Goal: Task Accomplishment & Management: Complete application form

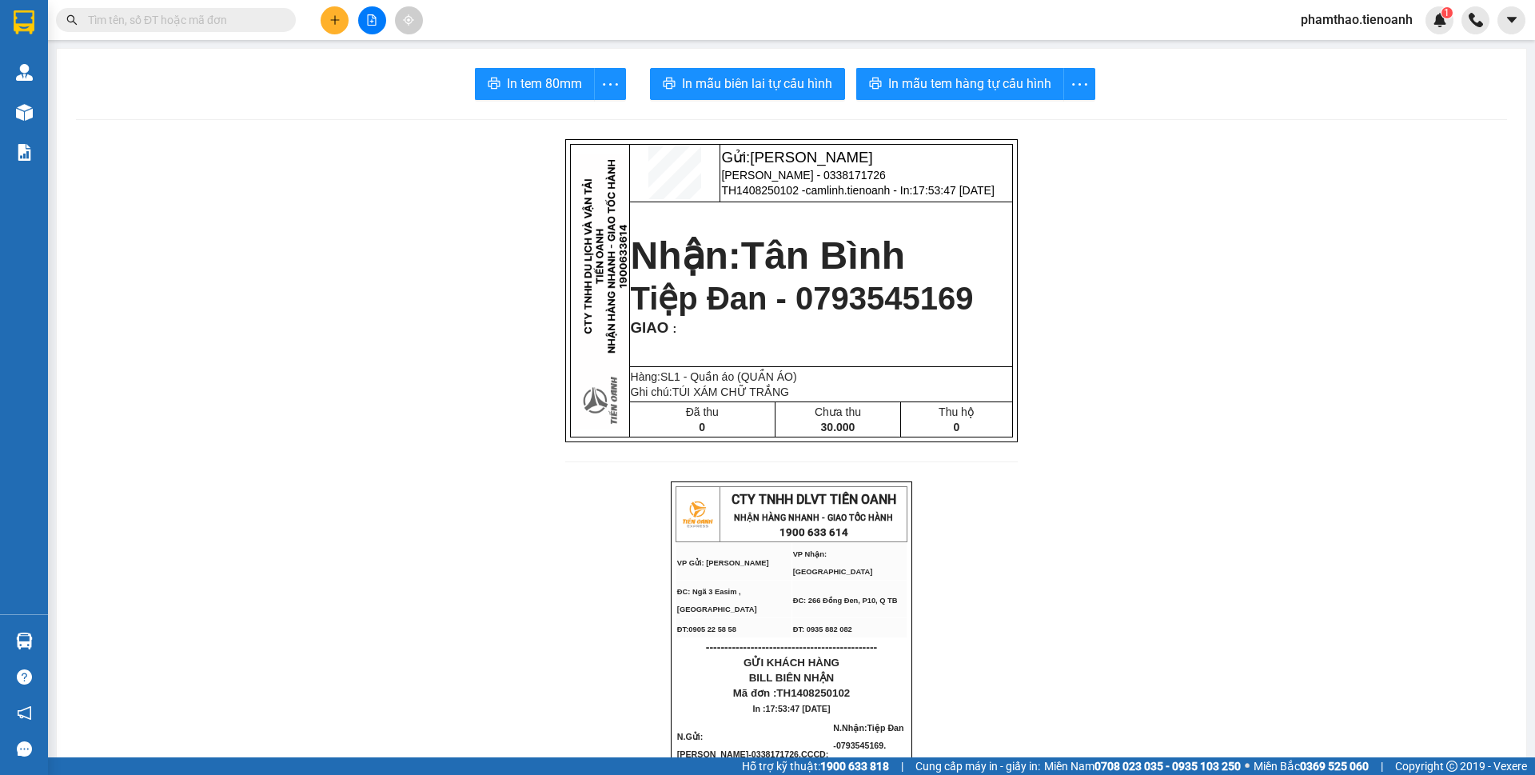
click at [1395, 12] on span "phamthao.tienoanh" at bounding box center [1357, 20] width 138 height 20
click at [1377, 46] on span "Đăng xuất" at bounding box center [1364, 50] width 105 height 18
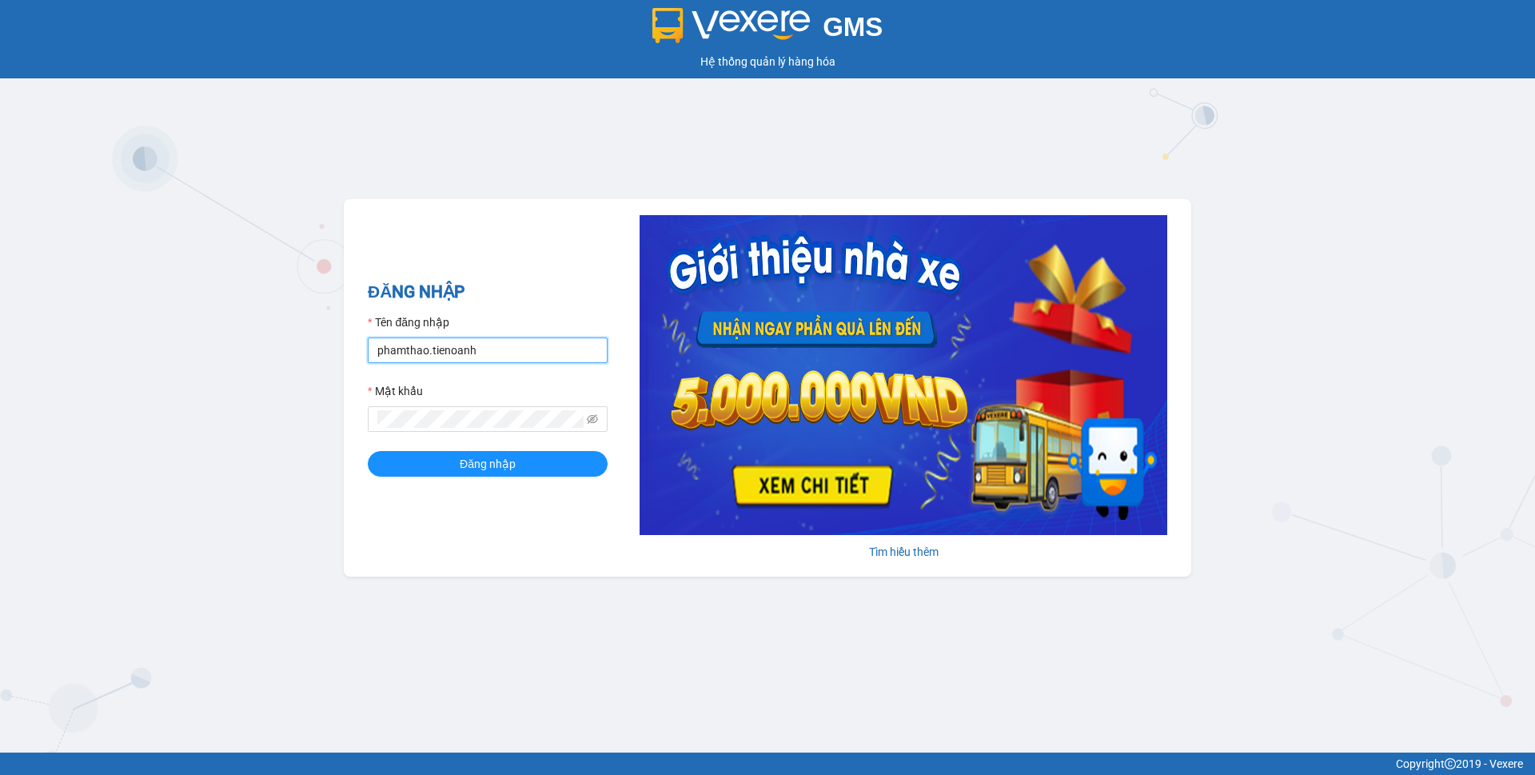
click at [503, 343] on input "phamthao.tienoanh" at bounding box center [488, 350] width 240 height 26
type input "camlinh.tienoanh"
click at [545, 468] on button "Đăng nhập" at bounding box center [488, 464] width 240 height 26
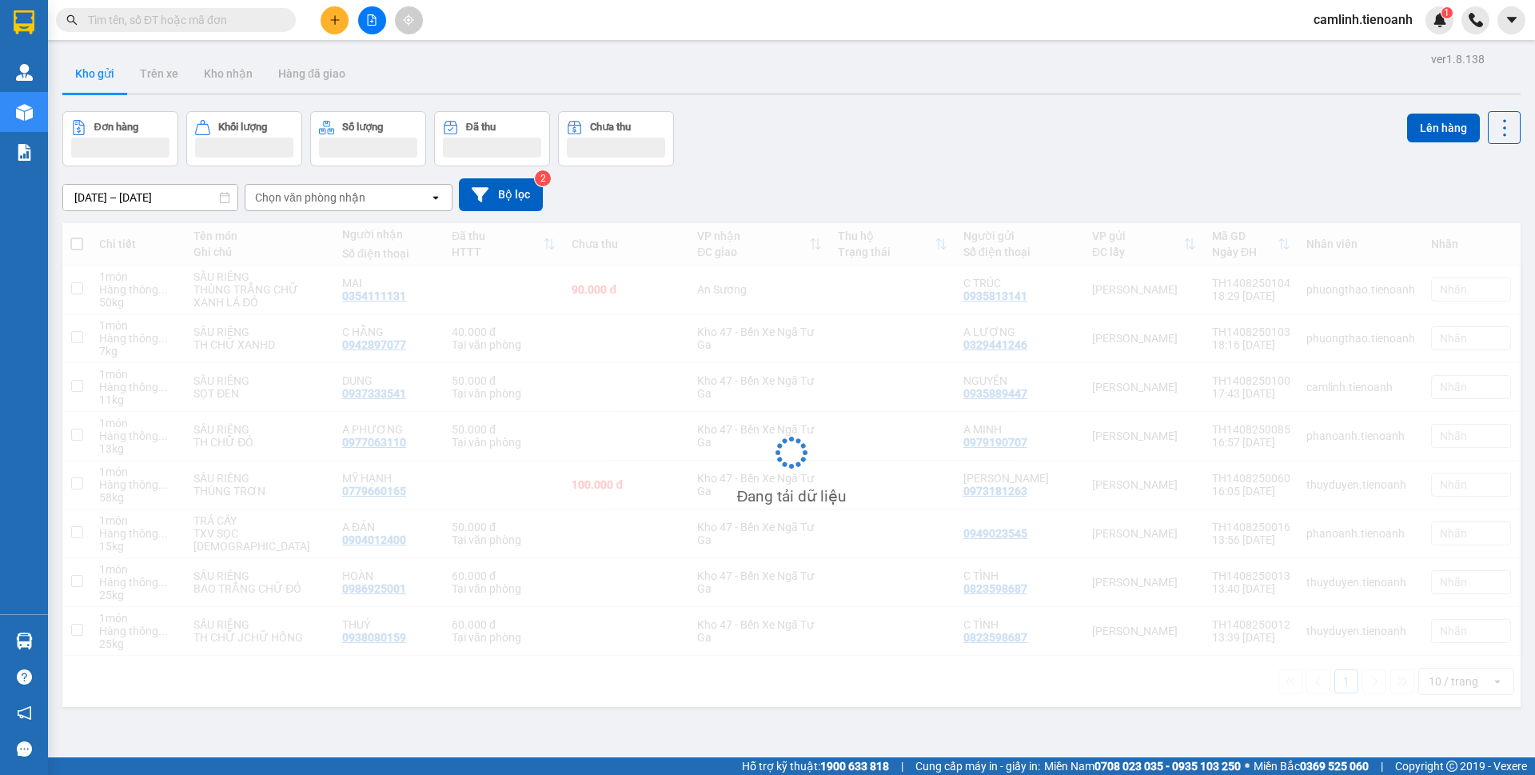
click at [330, 22] on icon "plus" at bounding box center [334, 19] width 11 height 11
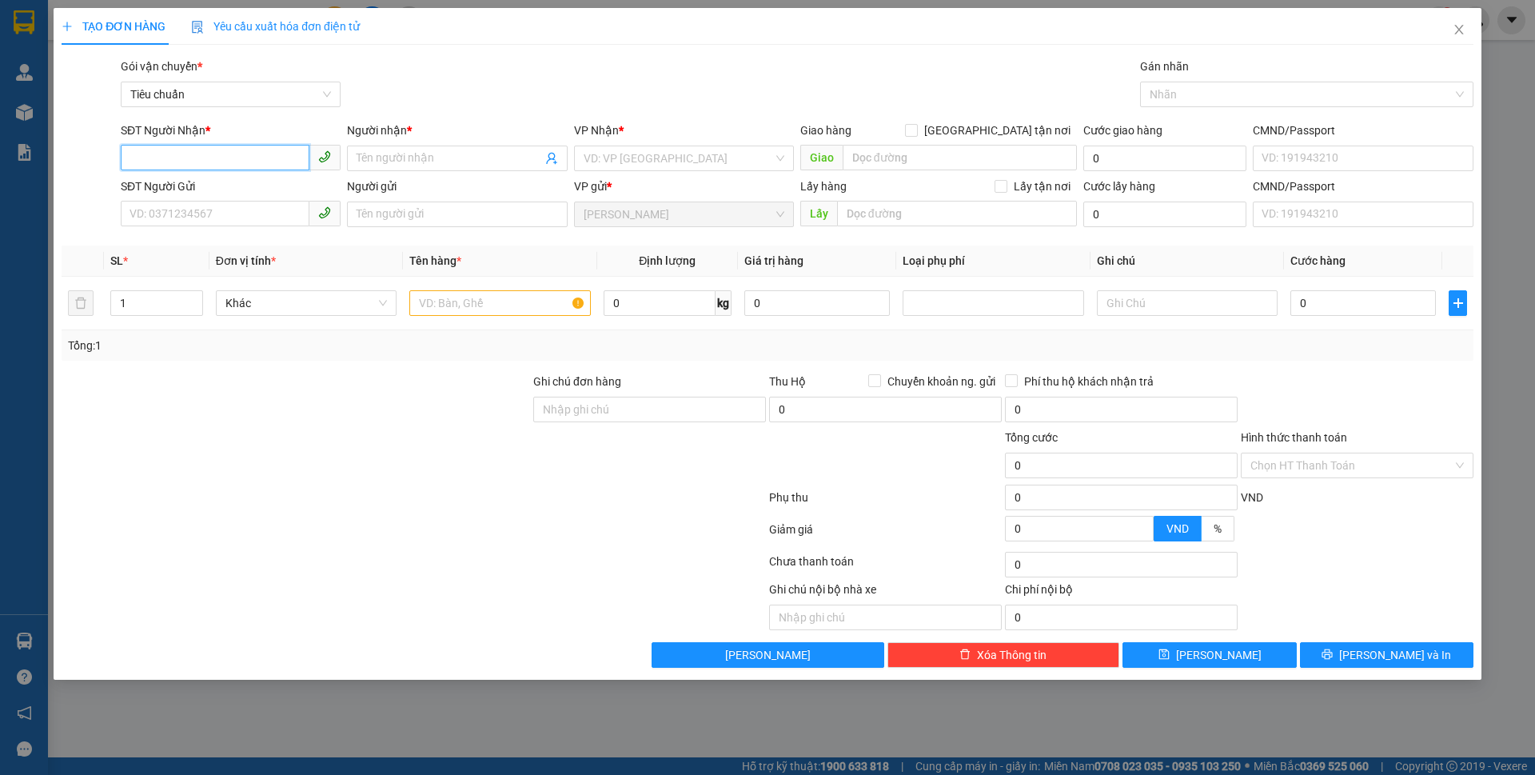
click at [226, 170] on span at bounding box center [231, 159] width 220 height 26
click at [229, 162] on input "SĐT Người Nhận *" at bounding box center [215, 158] width 189 height 26
click at [252, 186] on div "0822639682 - A CHÍ" at bounding box center [230, 191] width 201 height 18
type input "0822639682"
type input "A CHÍ"
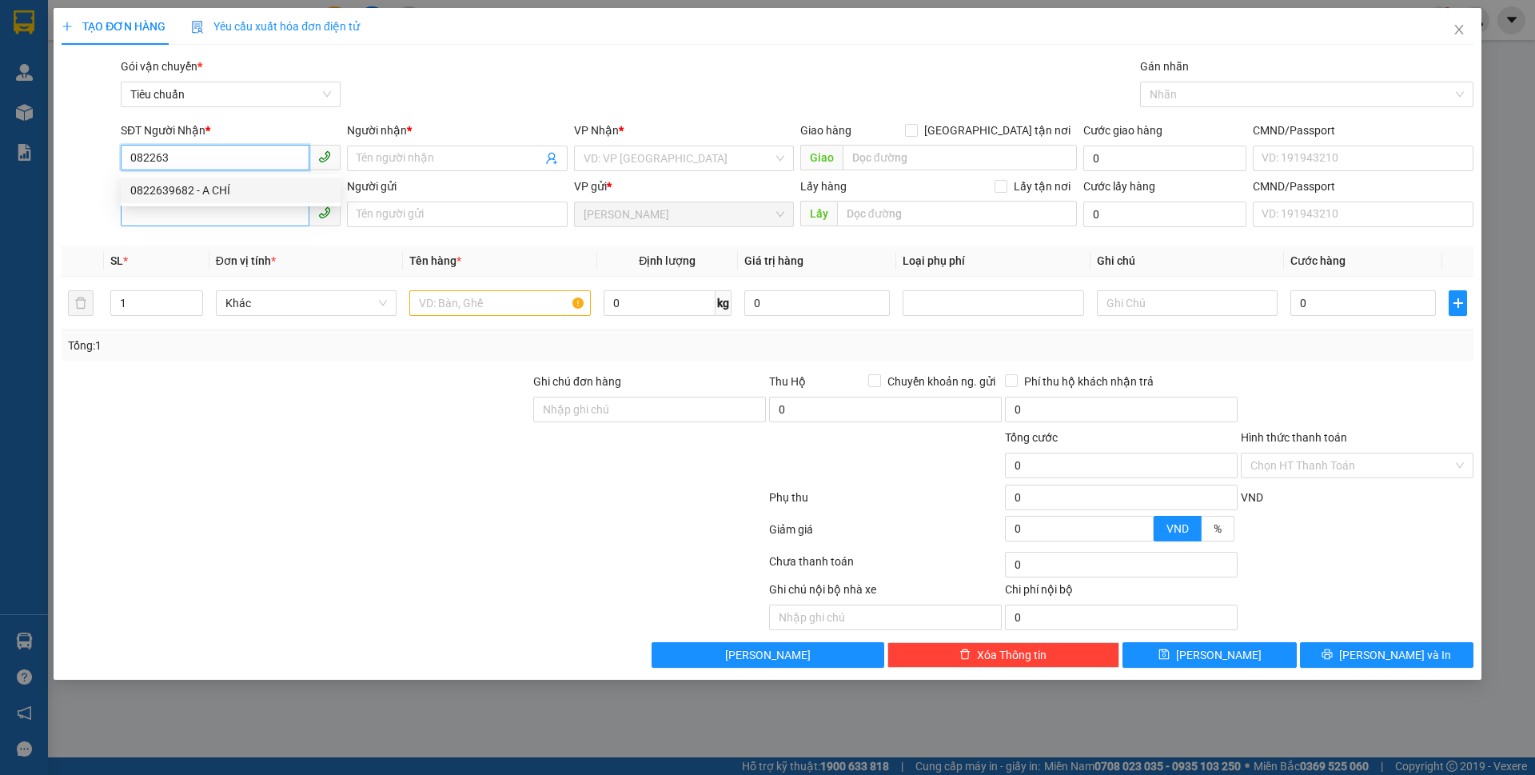
type input "066096000471"
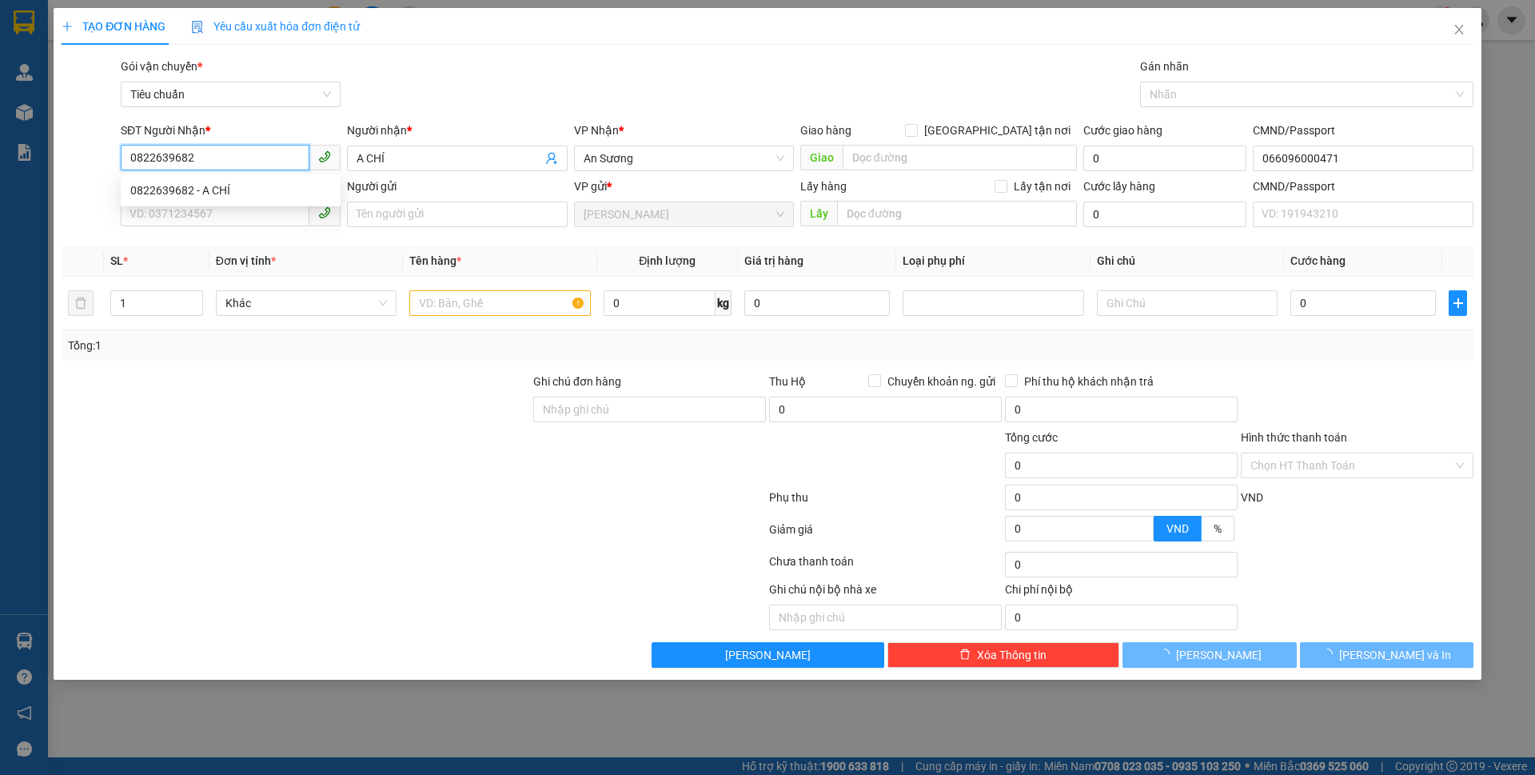
type input "0822639682"
click at [247, 233] on div "SĐT Người Gửi VD: 0371234567" at bounding box center [231, 206] width 220 height 56
type input "70.000"
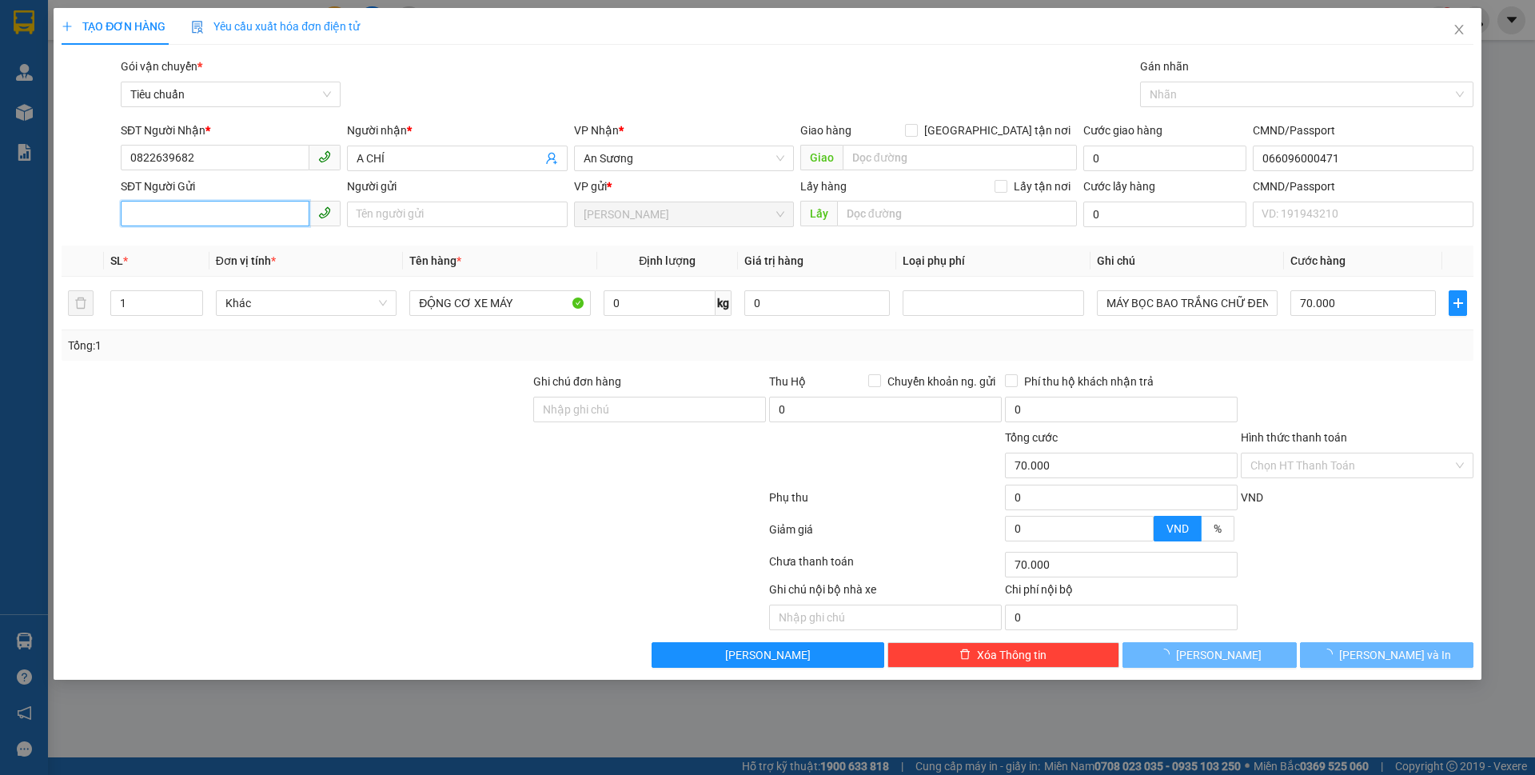
click at [247, 219] on input "SĐT Người Gửi" at bounding box center [215, 214] width 189 height 26
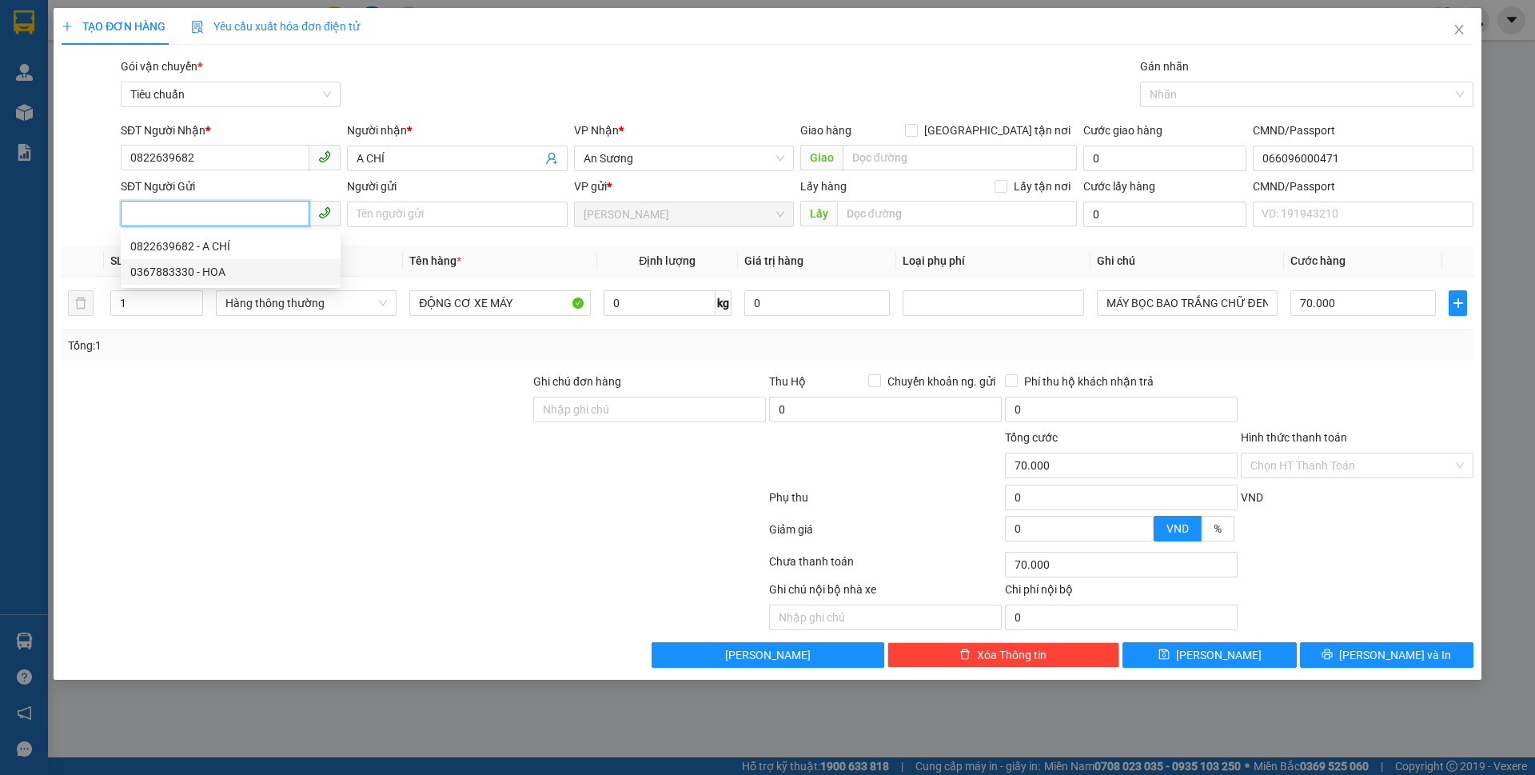
click at [245, 264] on div "0367883330 - HOA" at bounding box center [230, 272] width 201 height 18
type input "0367883330"
type input "HOA"
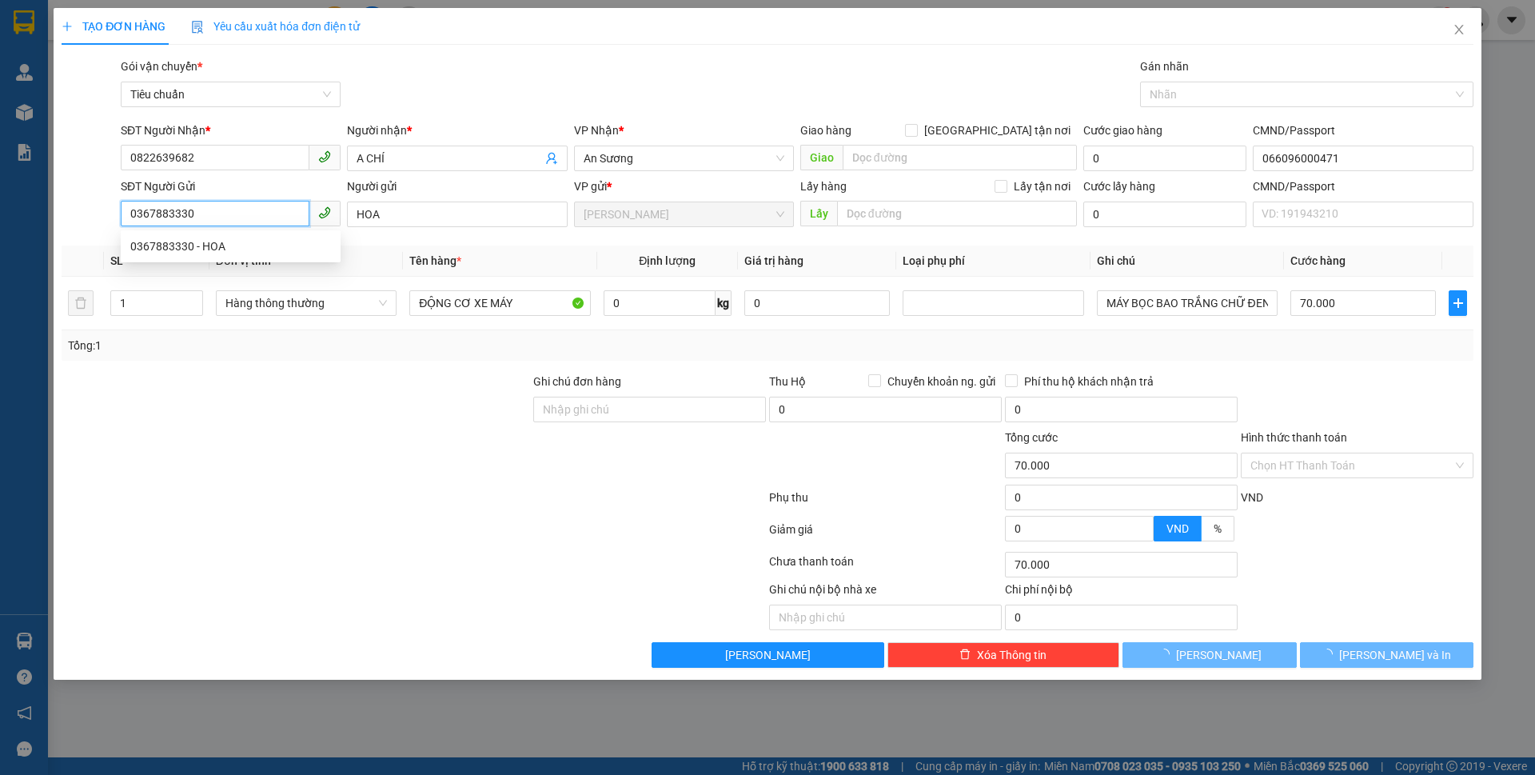
type input "30.000"
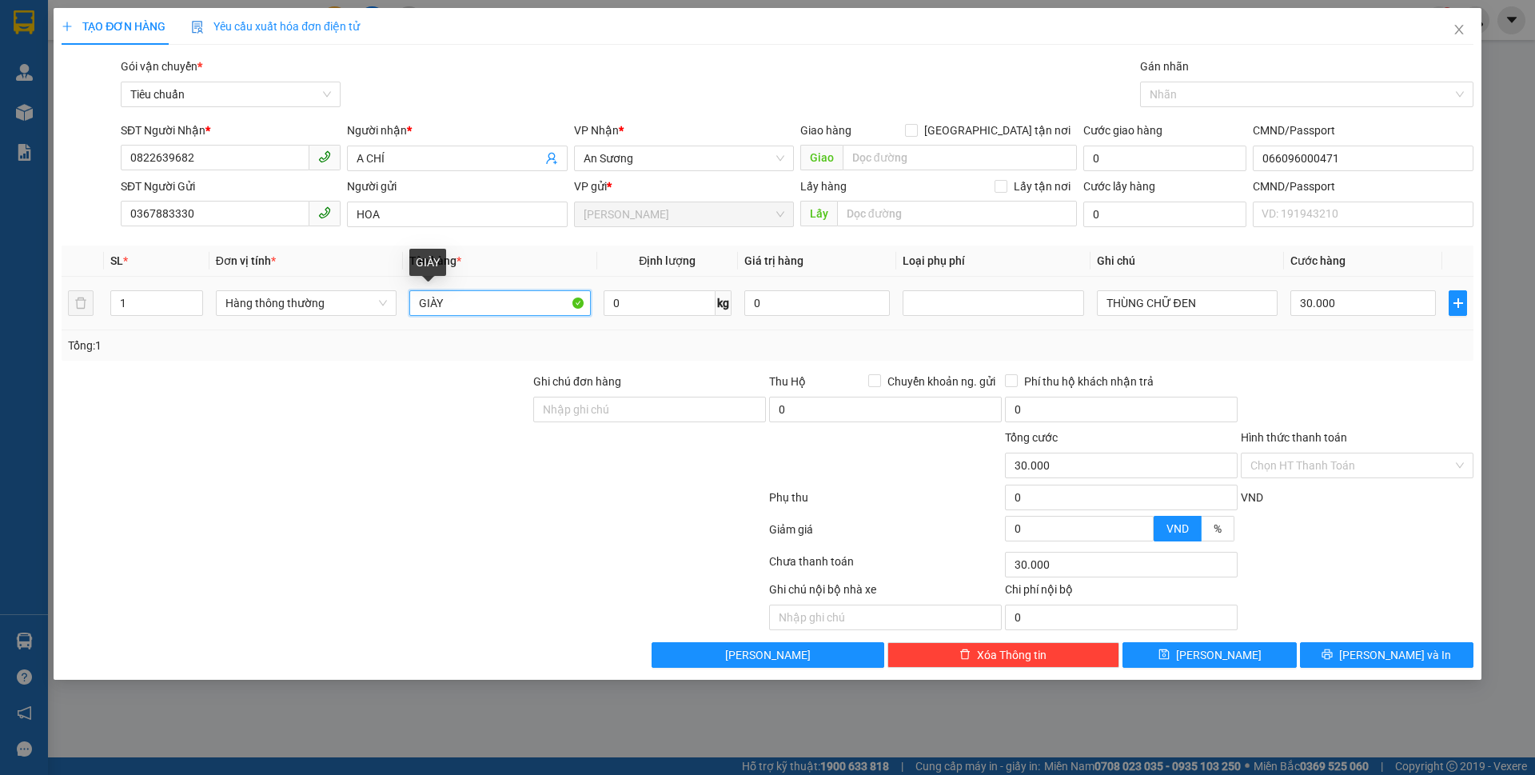
click at [548, 305] on input "GIÀY" at bounding box center [499, 303] width 181 height 26
type input "D"
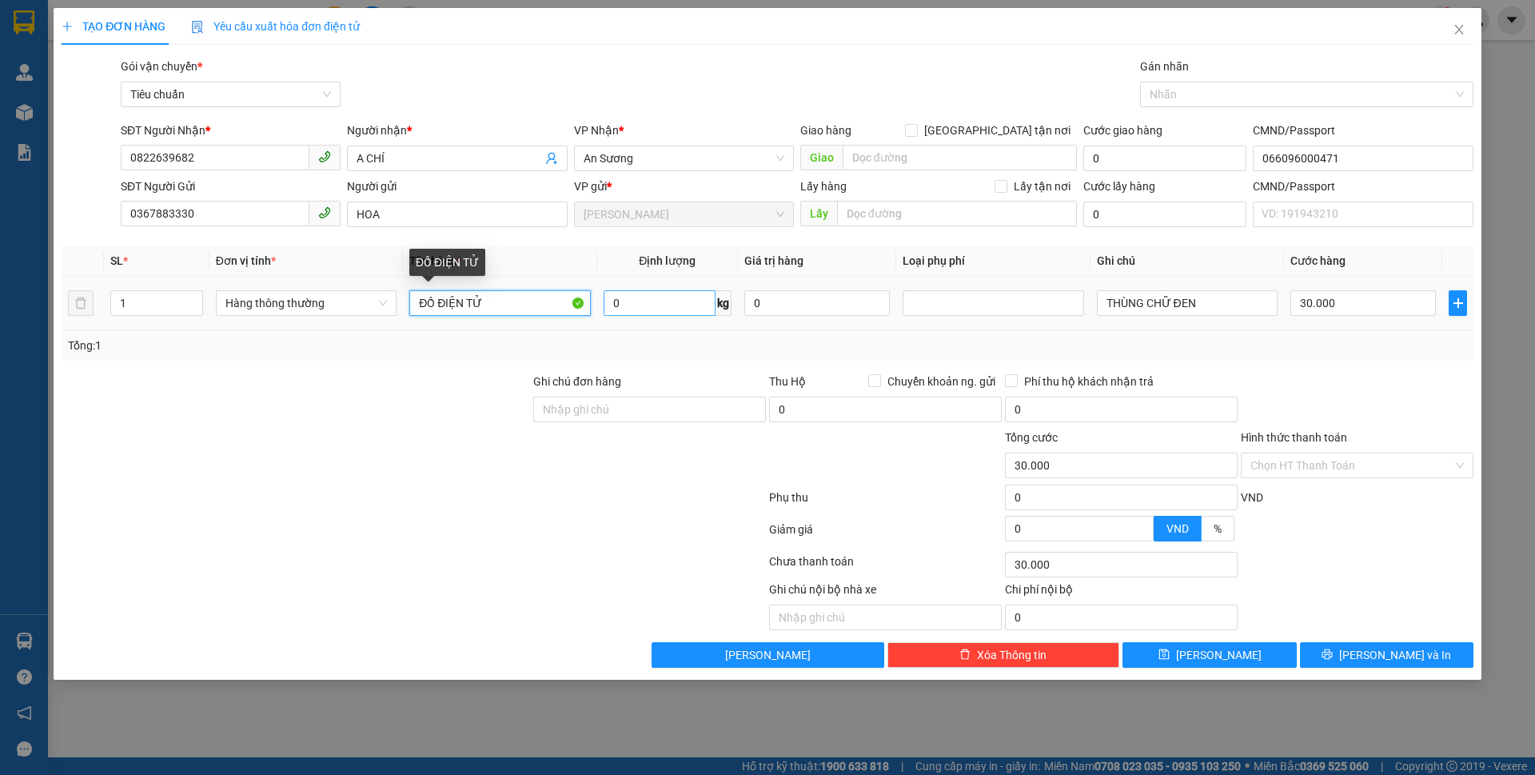
type input "ĐỒ ĐIỆN TỬ"
click at [648, 309] on input "0" at bounding box center [660, 303] width 112 height 26
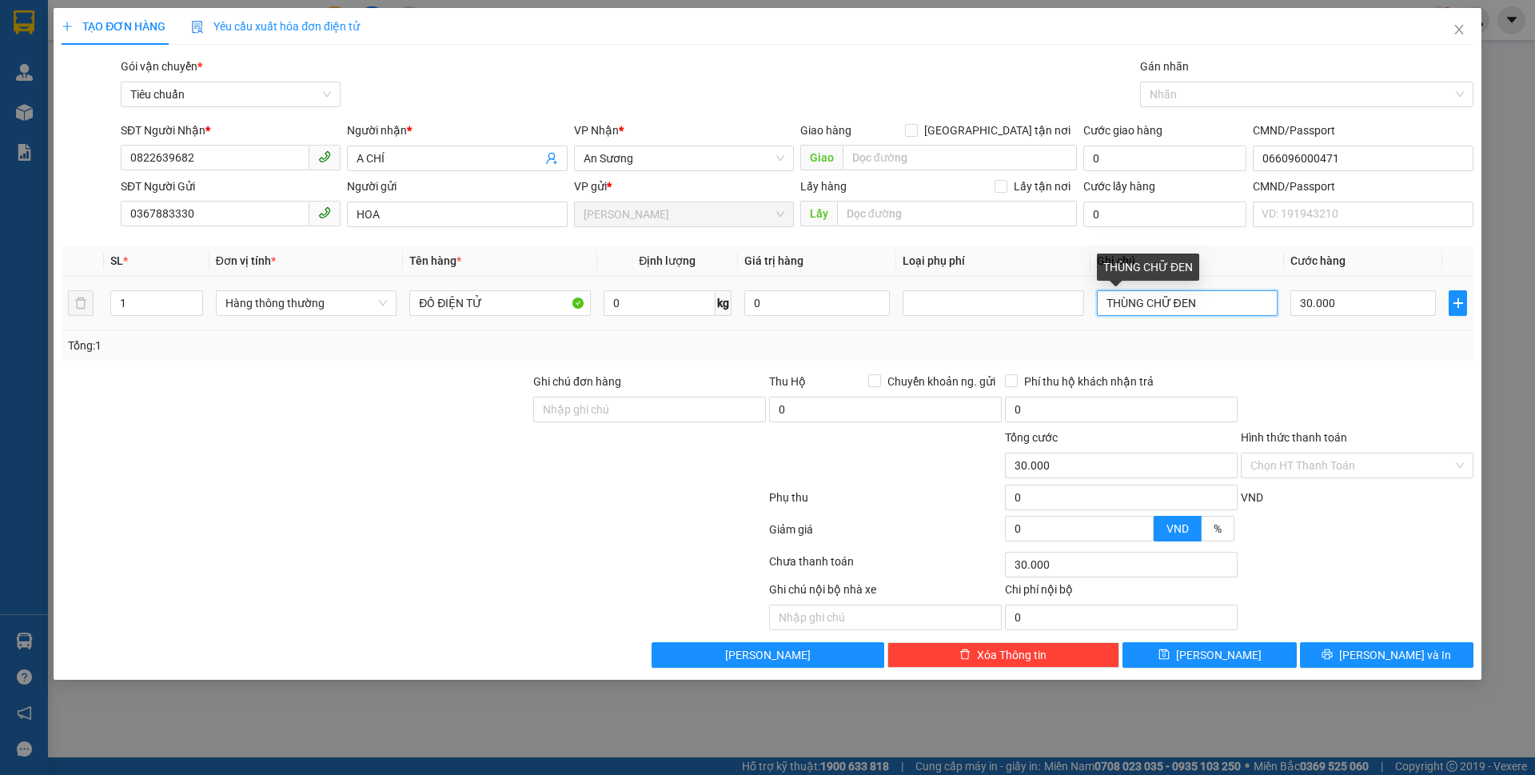
drag, startPoint x: 1136, startPoint y: 307, endPoint x: 1158, endPoint y: 310, distance: 22.6
click at [1136, 307] on input "THÙNG CHỮ ĐEN" at bounding box center [1187, 303] width 181 height 26
type input "0"
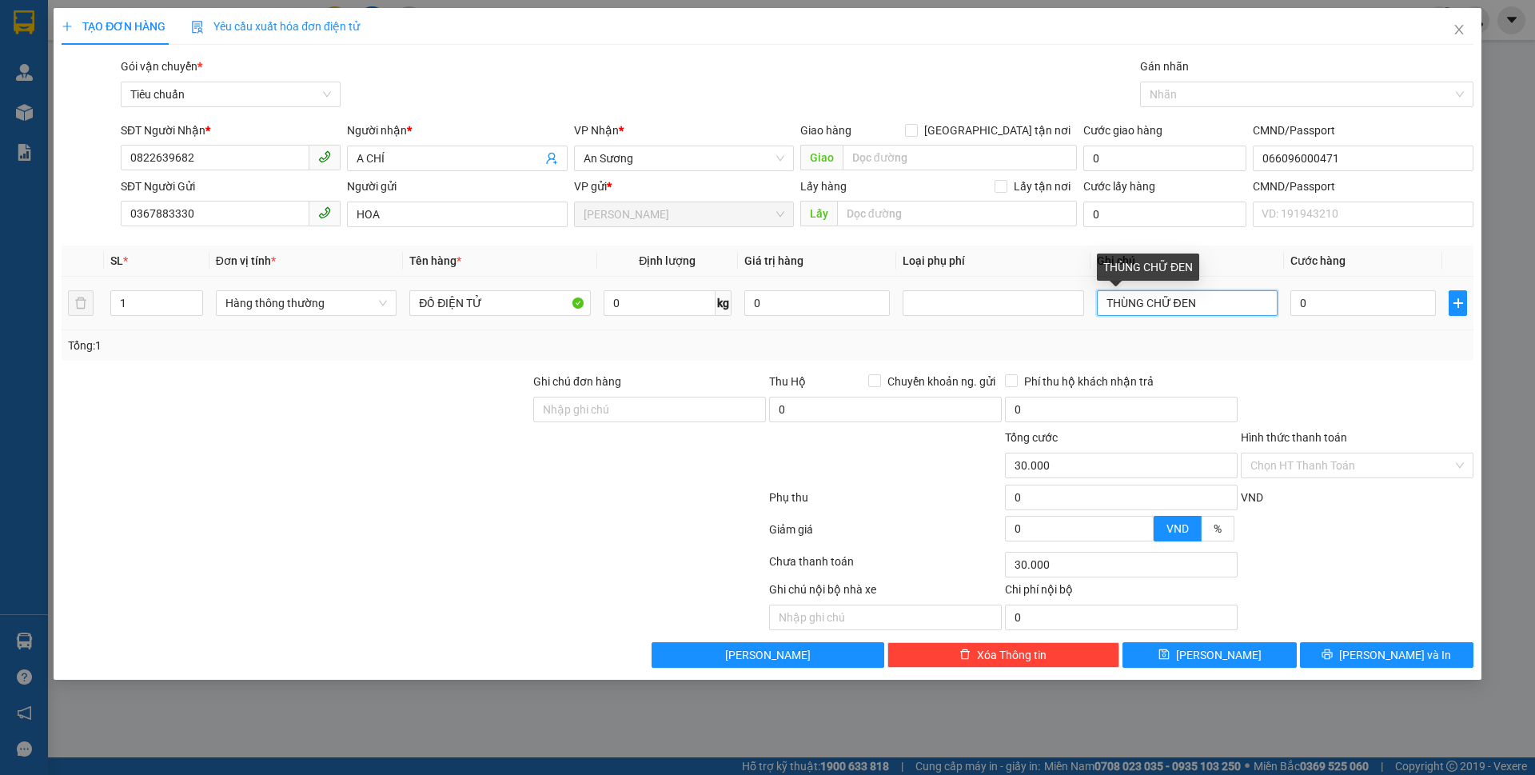
type input "0"
click at [1159, 314] on input "THÙNG CHỮ ĐEN" at bounding box center [1187, 303] width 181 height 26
drag, startPoint x: 1143, startPoint y: 307, endPoint x: 1095, endPoint y: 302, distance: 49.0
click at [1095, 302] on td "THÙNG CHỮ ĐEN" at bounding box center [1188, 304] width 194 height 54
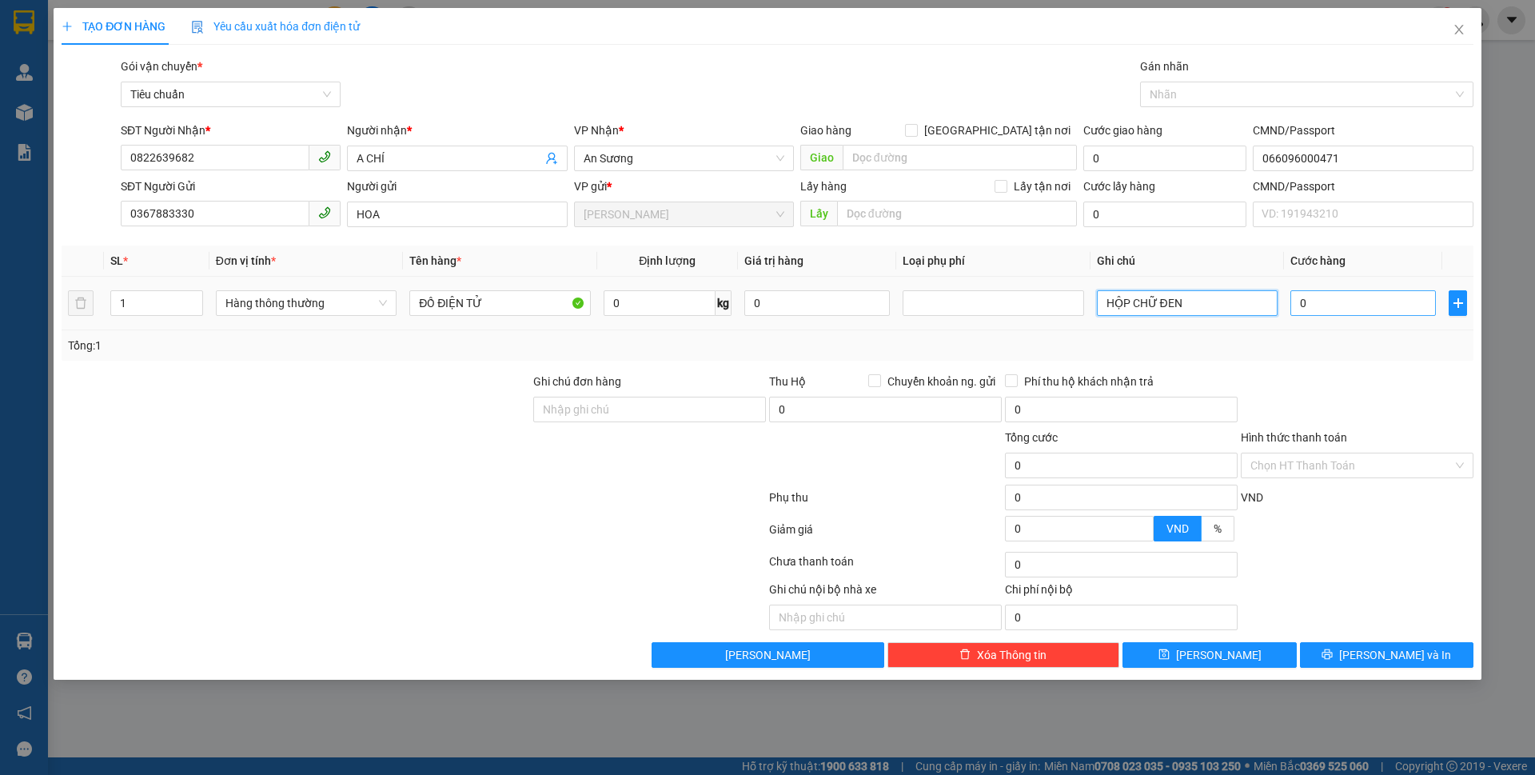
type input "HỘP CHỮ ĐEN"
click at [1357, 312] on input "0" at bounding box center [1364, 303] width 146 height 26
type input "3"
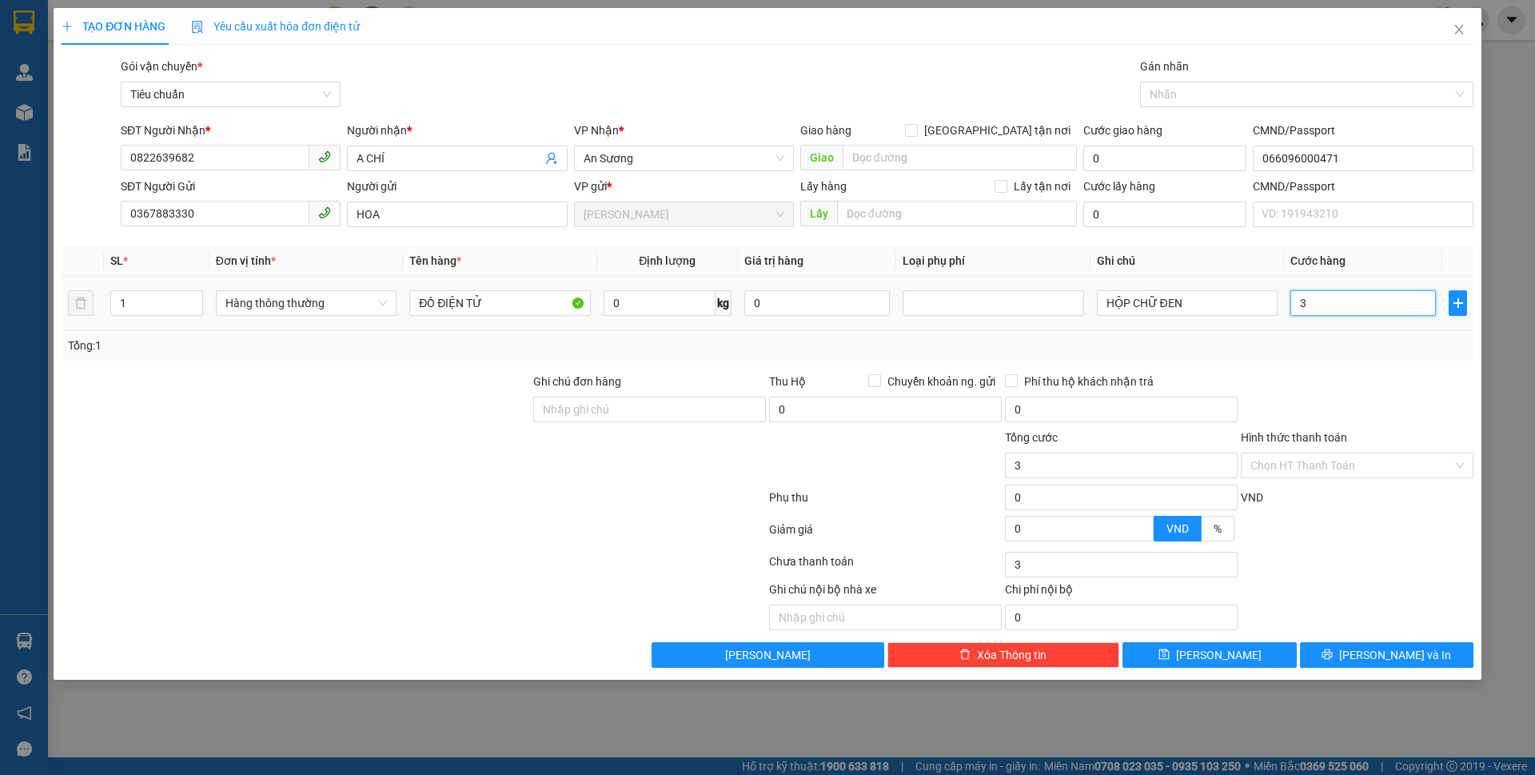
type input "30"
click at [1373, 349] on div "Tổng: 1" at bounding box center [767, 346] width 1399 height 18
type input "30.000"
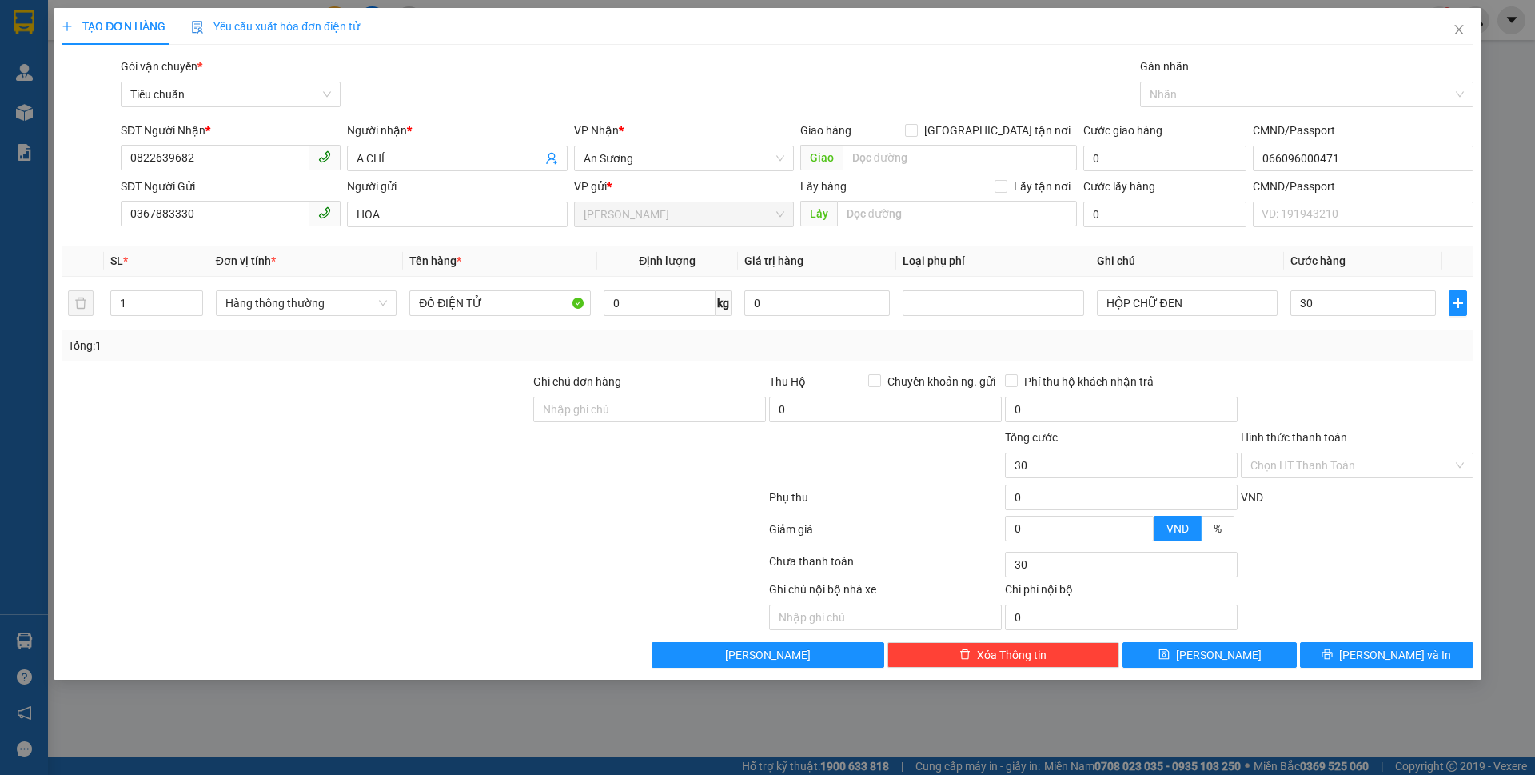
type input "30.000"
click at [1382, 467] on input "Hình thức thanh toán" at bounding box center [1352, 465] width 202 height 24
drag, startPoint x: 1379, startPoint y: 489, endPoint x: 1371, endPoint y: 545, distance: 55.8
click at [1378, 494] on div "Tại văn phòng" at bounding box center [1358, 498] width 214 height 18
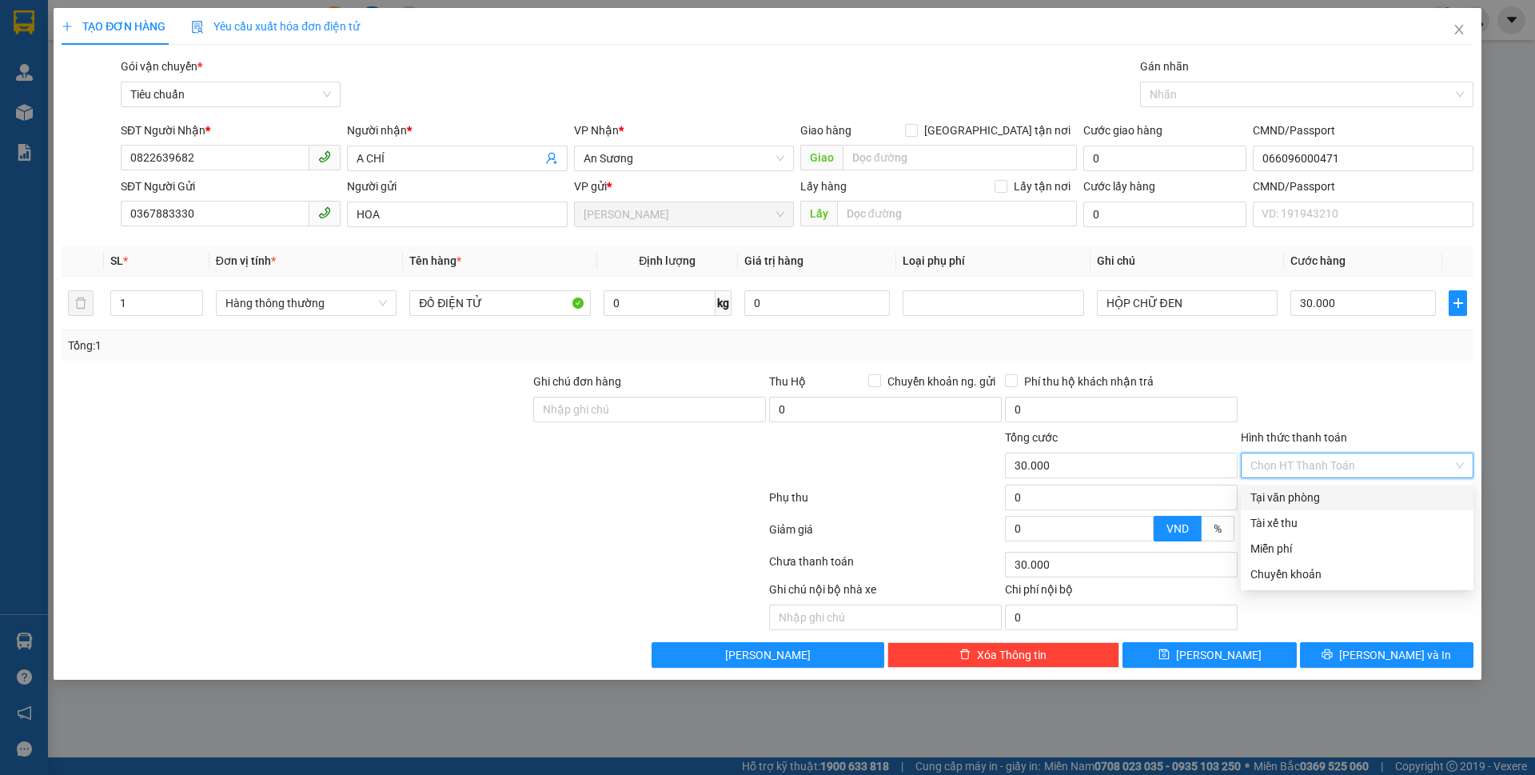
type input "0"
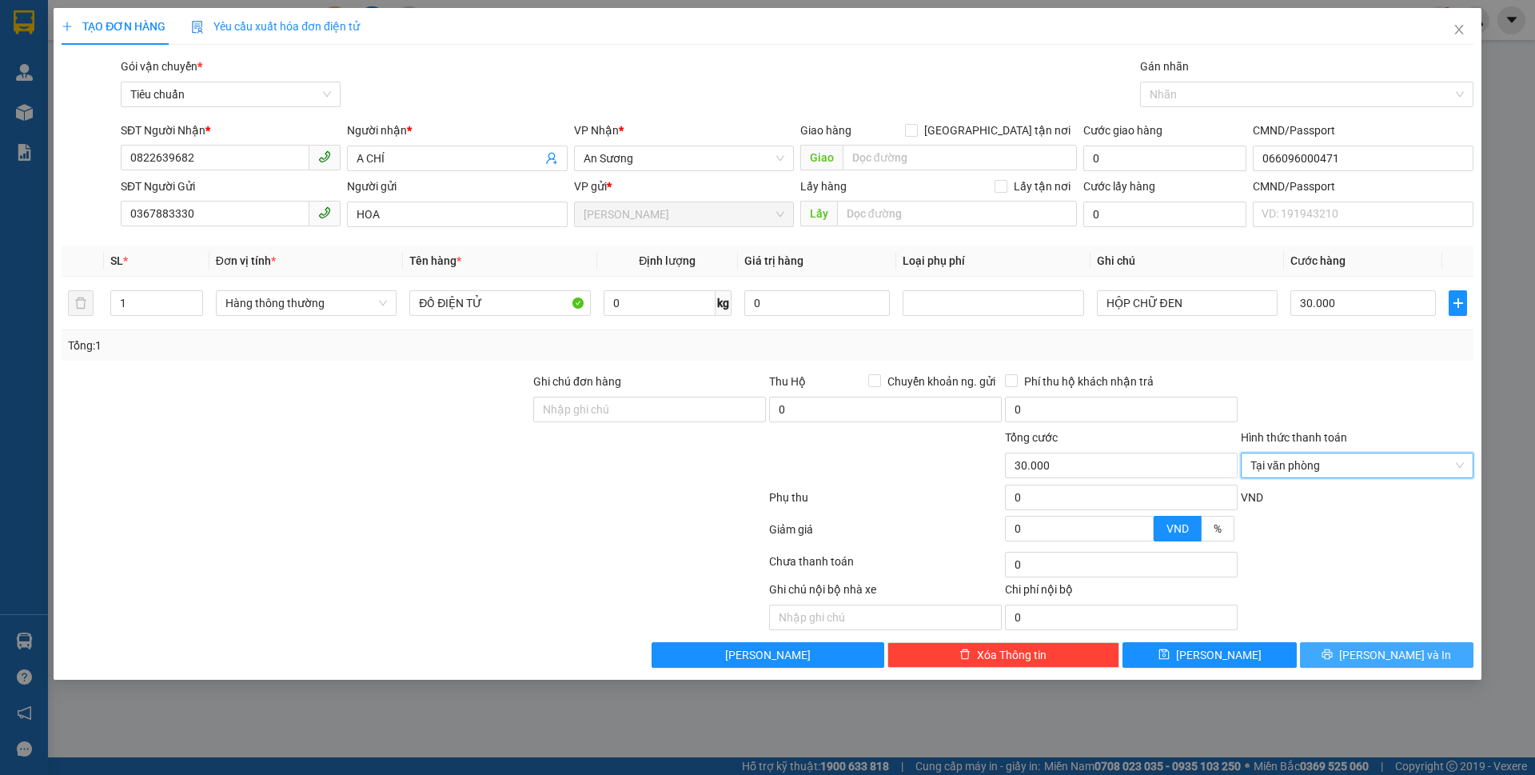
drag, startPoint x: 1382, startPoint y: 656, endPoint x: 1285, endPoint y: 553, distance: 141.4
click at [1382, 656] on span "[PERSON_NAME] và In" at bounding box center [1395, 655] width 112 height 18
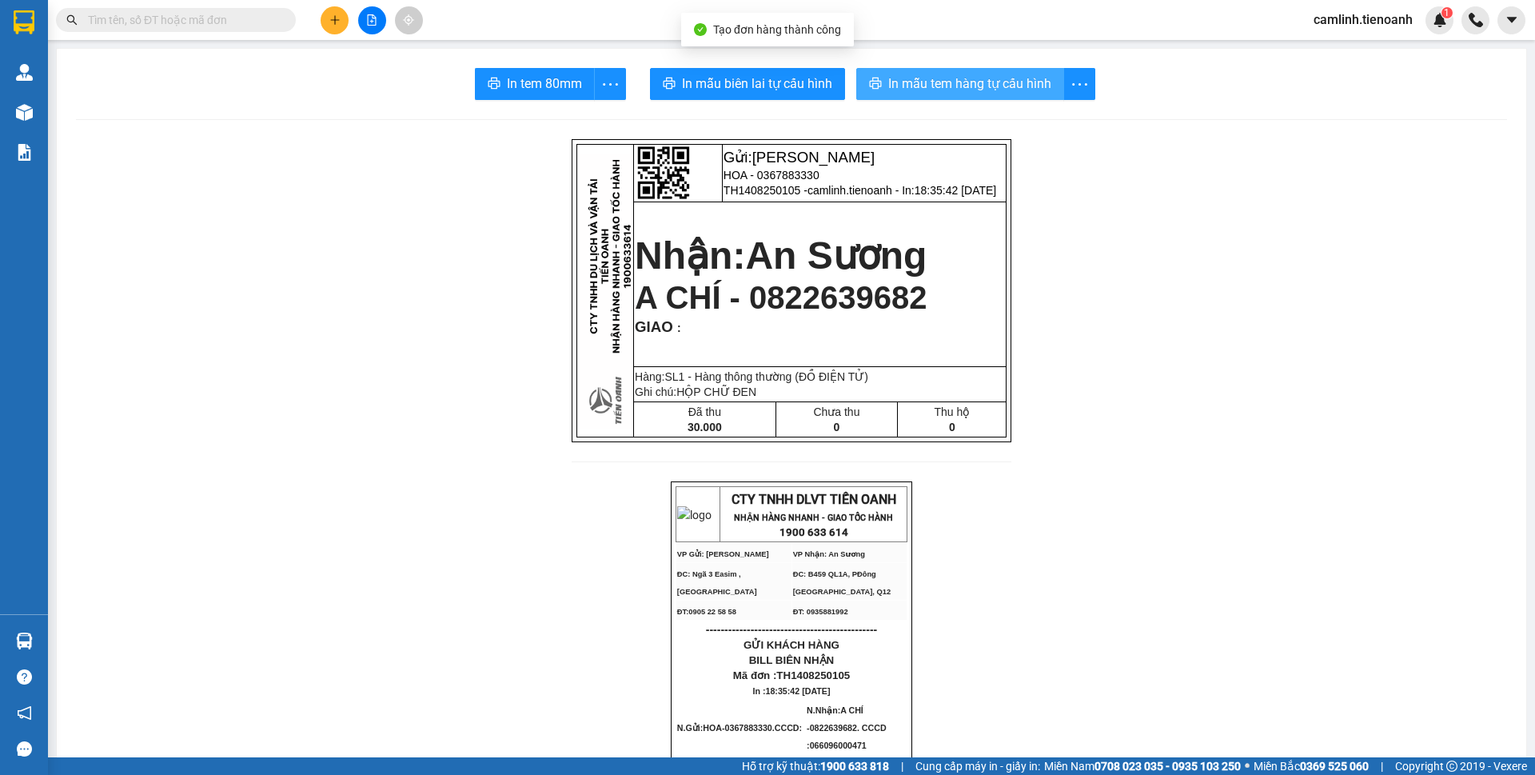
click at [869, 83] on icon "printer" at bounding box center [875, 83] width 13 height 13
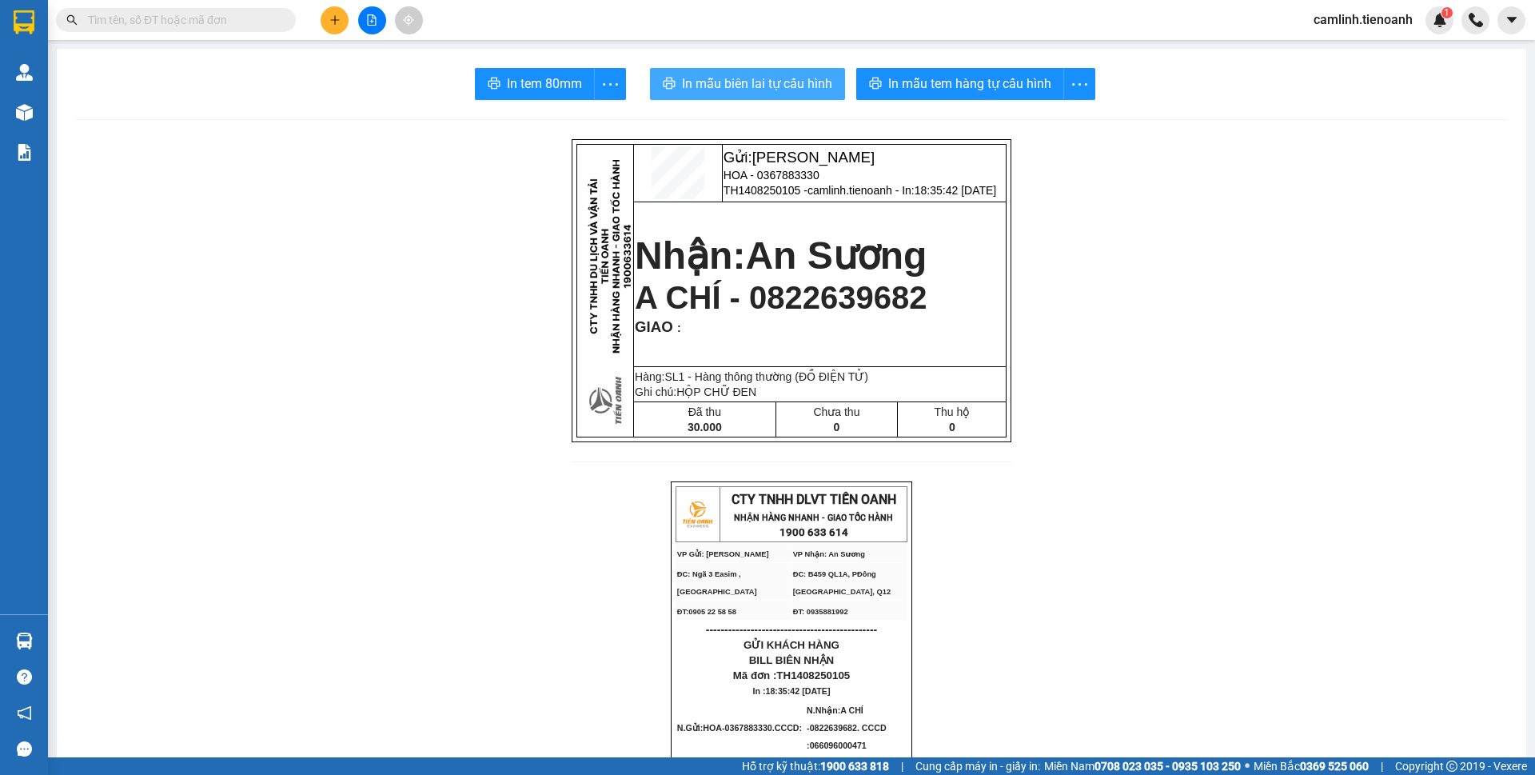
drag, startPoint x: 800, startPoint y: 90, endPoint x: 1074, endPoint y: 65, distance: 275.4
click at [800, 90] on span "In mẫu biên lai tự cấu hình" at bounding box center [757, 84] width 150 height 20
